Goal: Find contact information: Find contact information

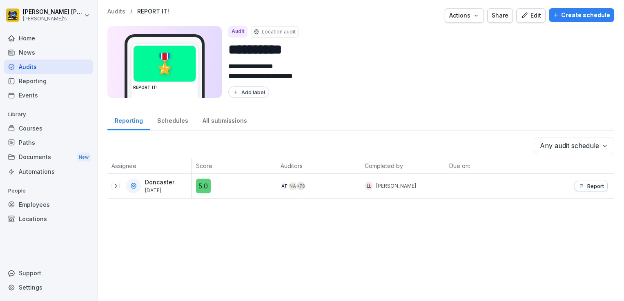
click at [36, 205] on div "Employees" at bounding box center [48, 205] width 89 height 14
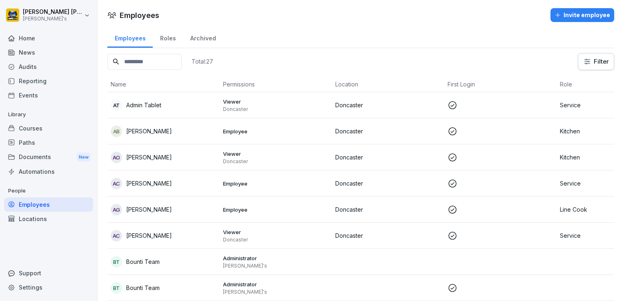
click at [149, 185] on p "[PERSON_NAME]" at bounding box center [149, 183] width 46 height 9
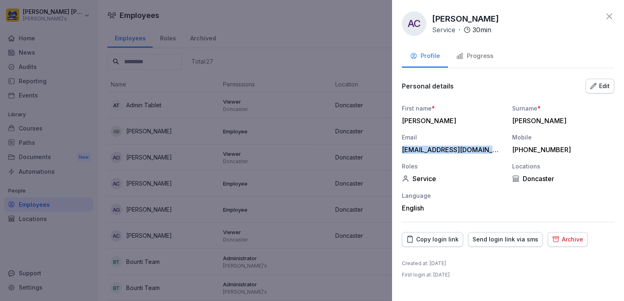
drag, startPoint x: 497, startPoint y: 150, endPoint x: 402, endPoint y: 152, distance: 94.7
click at [402, 152] on div "[EMAIL_ADDRESS][DOMAIN_NAME]" at bounding box center [451, 150] width 98 height 8
copy div "[EMAIL_ADDRESS][DOMAIN_NAME]"
click at [279, 86] on div at bounding box center [312, 150] width 624 height 301
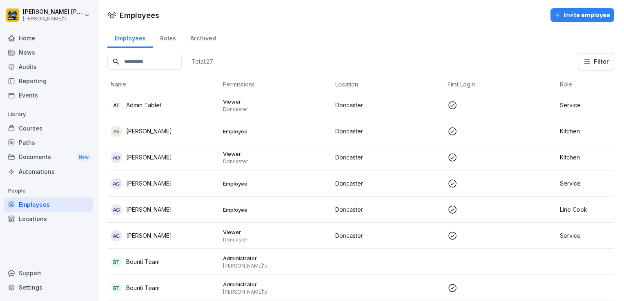
click at [149, 238] on p "[PERSON_NAME]" at bounding box center [149, 236] width 46 height 9
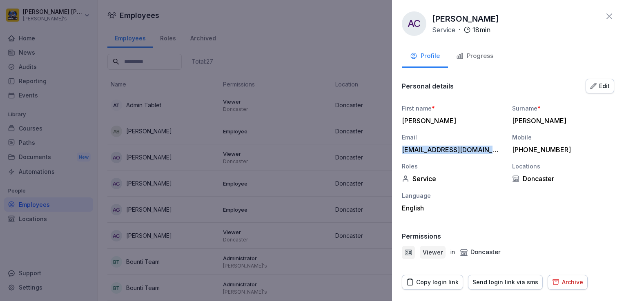
drag, startPoint x: 402, startPoint y: 149, endPoint x: 503, endPoint y: 149, distance: 101.7
click at [503, 149] on div "First name * [PERSON_NAME] Surname * [PERSON_NAME] Email [EMAIL_ADDRESS][DOMAIN…" at bounding box center [508, 158] width 212 height 108
copy div "[EMAIL_ADDRESS][DOMAIN_NAME]"
click at [606, 16] on icon at bounding box center [609, 16] width 6 height 6
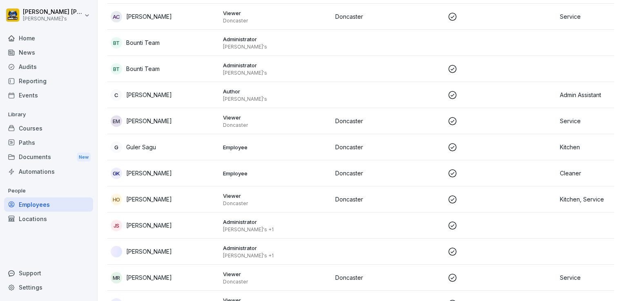
scroll to position [224, 0]
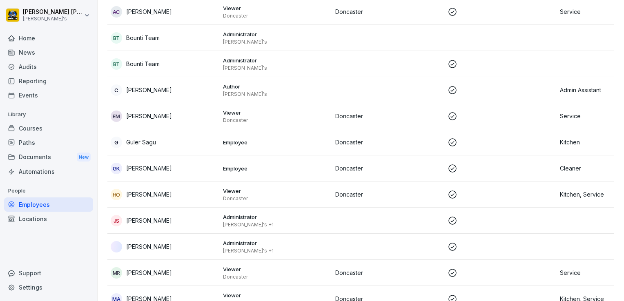
click at [148, 117] on p "[PERSON_NAME]" at bounding box center [149, 116] width 46 height 9
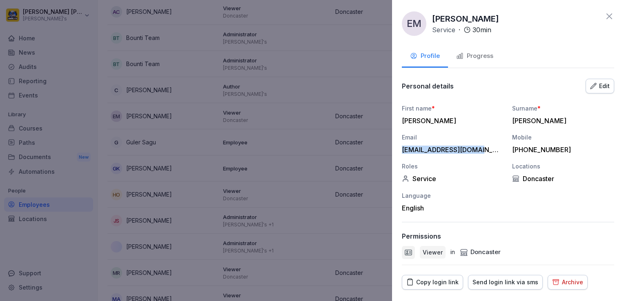
drag, startPoint x: 481, startPoint y: 151, endPoint x: 403, endPoint y: 150, distance: 78.8
click at [403, 150] on div "[EMAIL_ADDRESS][DOMAIN_NAME]" at bounding box center [451, 150] width 98 height 8
copy div "[EMAIL_ADDRESS][DOMAIN_NAME]"
click at [606, 17] on icon at bounding box center [609, 16] width 6 height 6
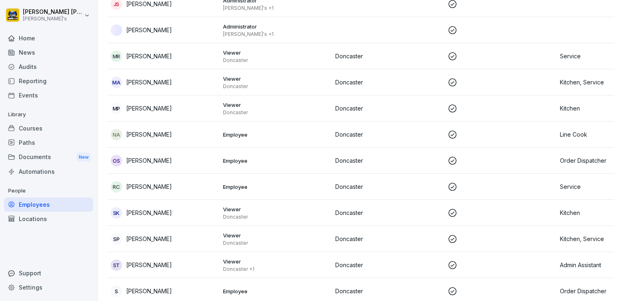
scroll to position [447, 0]
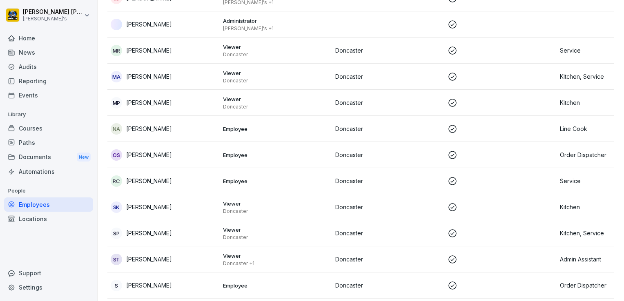
click at [155, 48] on p "[PERSON_NAME]" at bounding box center [149, 50] width 46 height 9
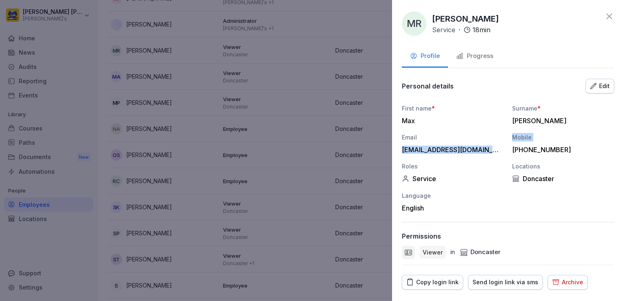
drag, startPoint x: 402, startPoint y: 151, endPoint x: 505, endPoint y: 148, distance: 102.9
click at [505, 148] on div "First name * Max Surname * [PERSON_NAME] Email [EMAIL_ADDRESS][DOMAIN_NAME] Mob…" at bounding box center [508, 158] width 212 height 108
copy div "[EMAIL_ADDRESS][DOMAIN_NAME] Mobile"
click at [607, 15] on icon at bounding box center [609, 16] width 10 height 10
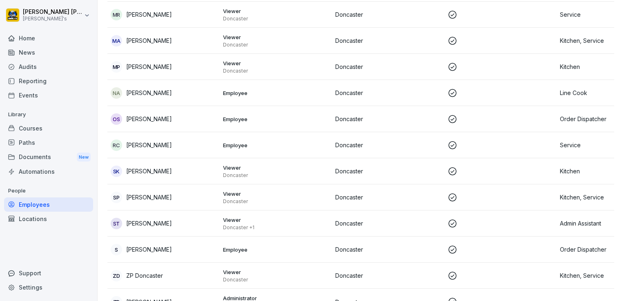
scroll to position [497, 0]
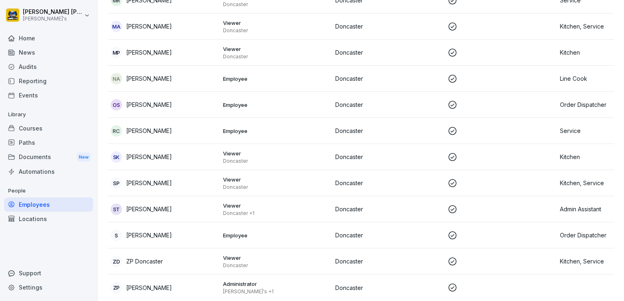
click at [146, 131] on p "[PERSON_NAME]" at bounding box center [149, 131] width 46 height 9
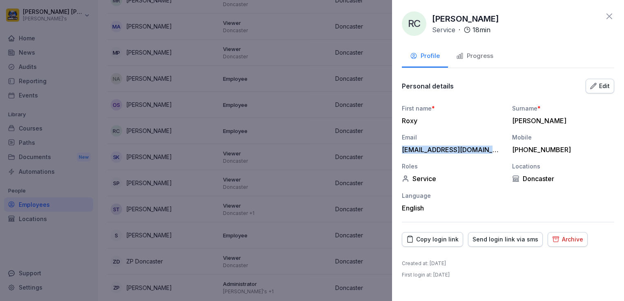
drag, startPoint x: 401, startPoint y: 149, endPoint x: 483, endPoint y: 151, distance: 81.7
click at [483, 151] on div "RC [PERSON_NAME] Service · 18 min Profile Progress Personal details Edit First …" at bounding box center [508, 150] width 232 height 301
copy div "[EMAIL_ADDRESS][DOMAIN_NAME]"
